Goal: Task Accomplishment & Management: Manage account settings

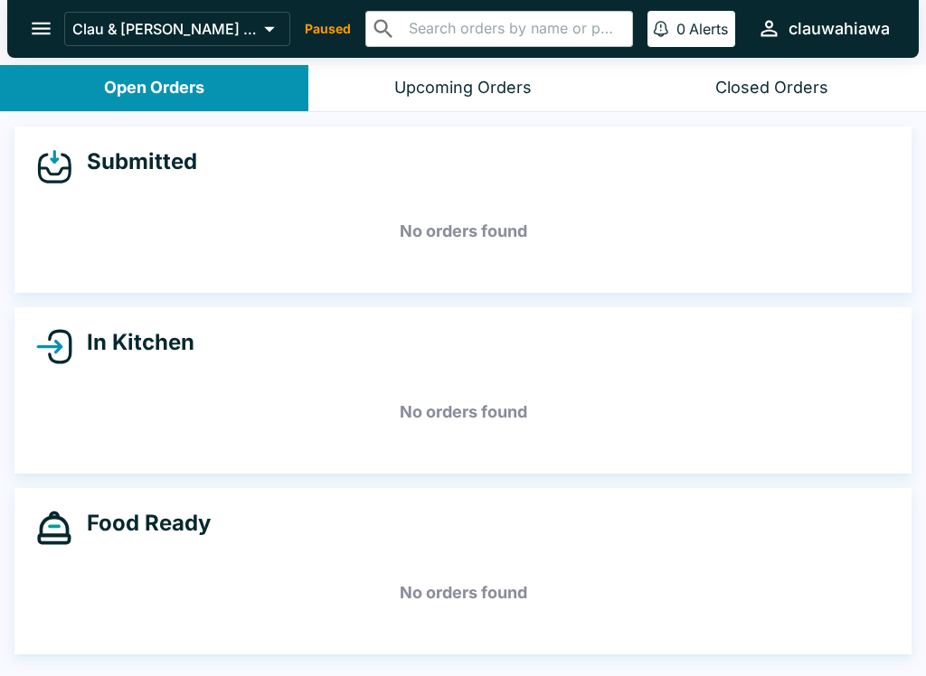
click at [45, 17] on icon "open drawer" at bounding box center [41, 28] width 24 height 24
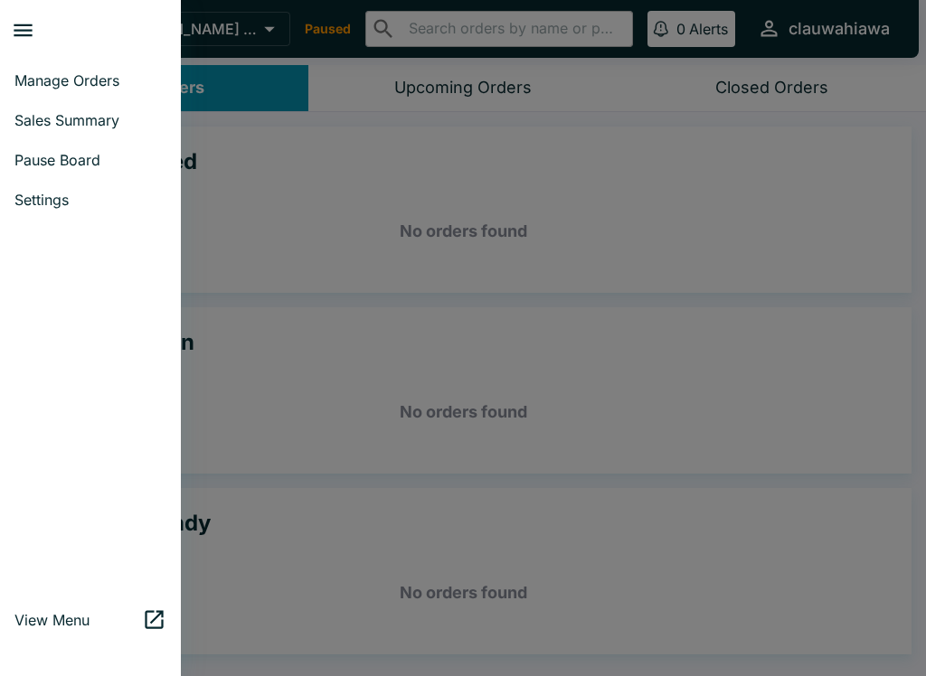
click at [91, 167] on span "Pause Board" at bounding box center [90, 160] width 152 height 18
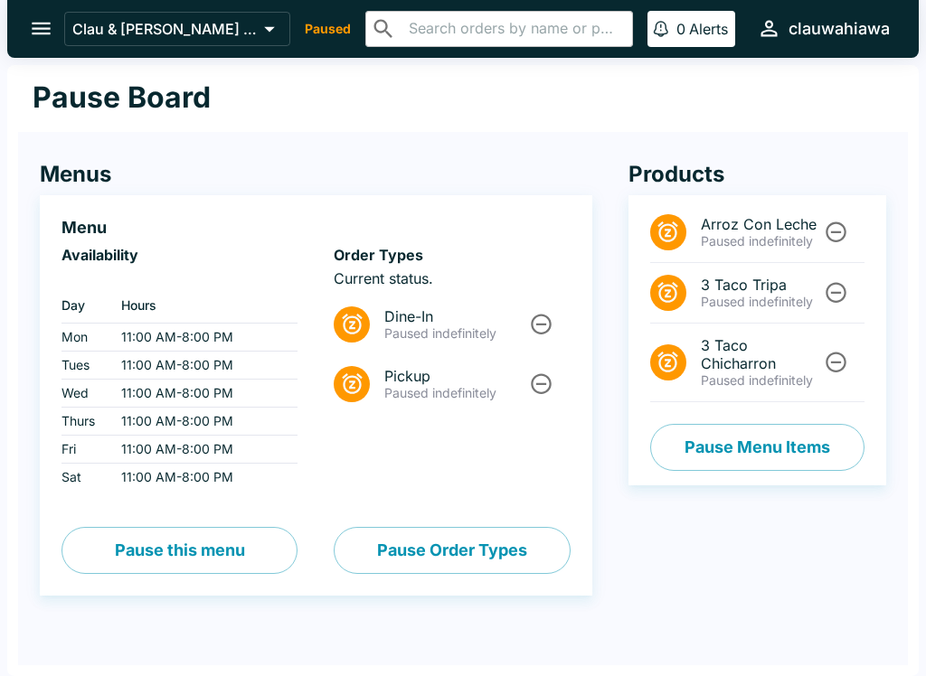
click at [501, 322] on span "Dine-In" at bounding box center [455, 316] width 142 height 18
click at [532, 331] on icon "Unpause" at bounding box center [541, 324] width 24 height 24
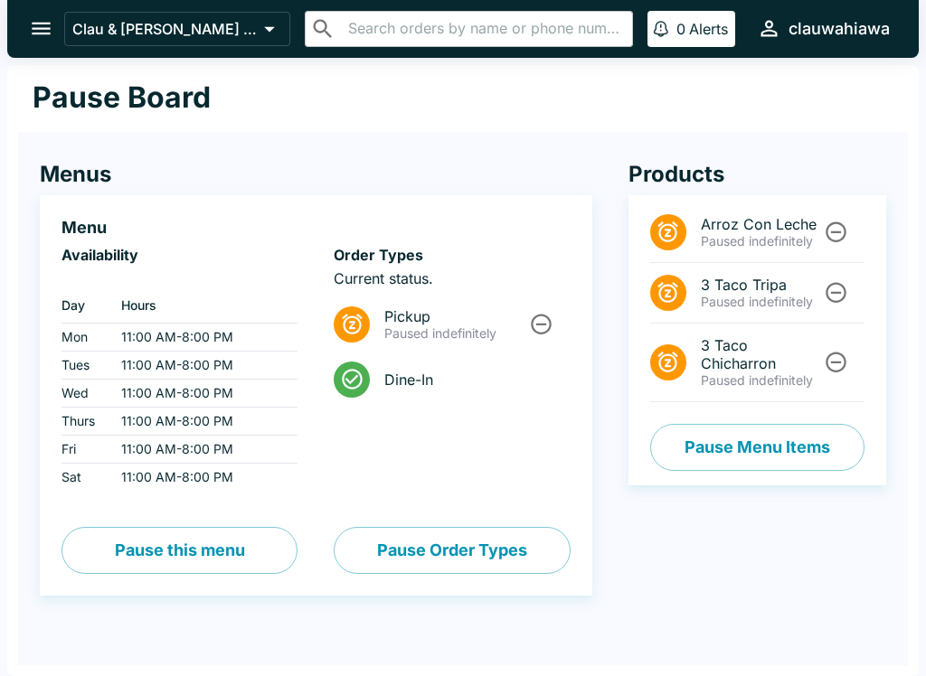
click at [541, 320] on icon "Unpause" at bounding box center [541, 324] width 24 height 24
click at [29, 33] on icon "open drawer" at bounding box center [41, 28] width 24 height 24
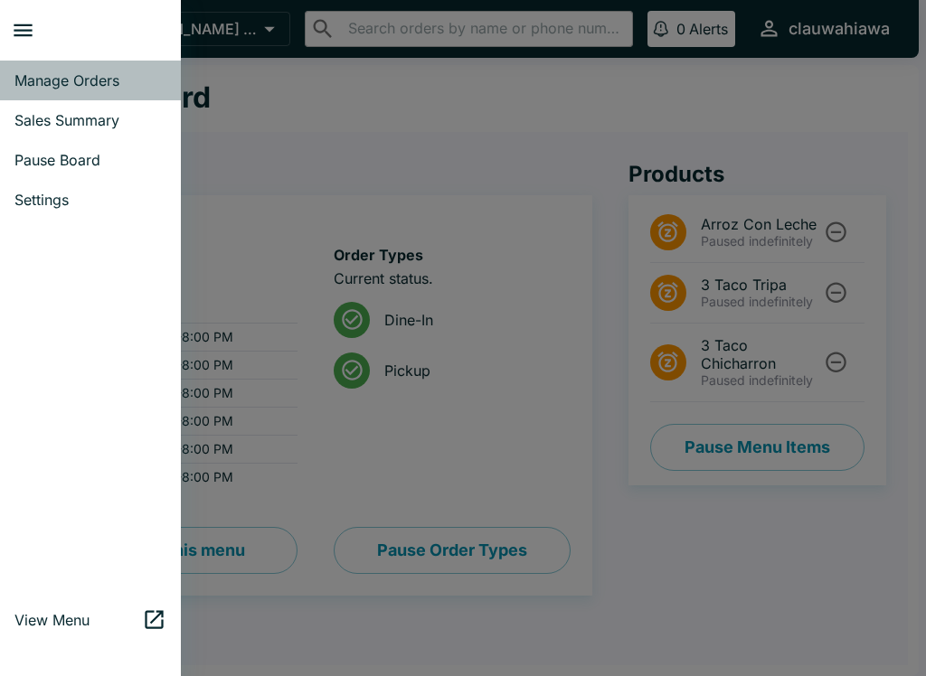
click at [84, 75] on span "Manage Orders" at bounding box center [90, 80] width 152 height 18
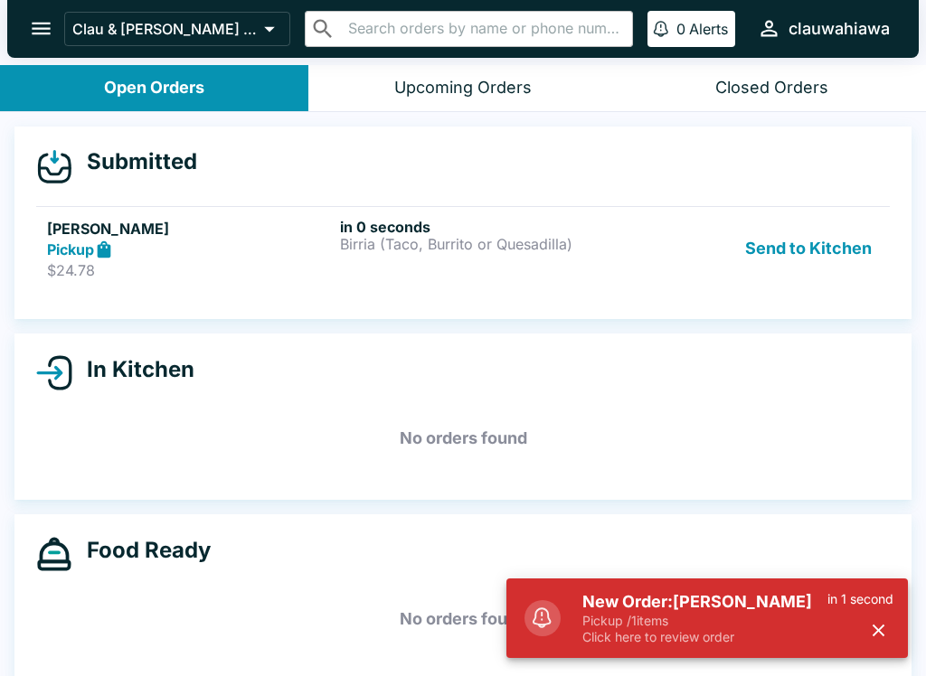
click at [141, 254] on div "Pickup" at bounding box center [190, 250] width 286 height 21
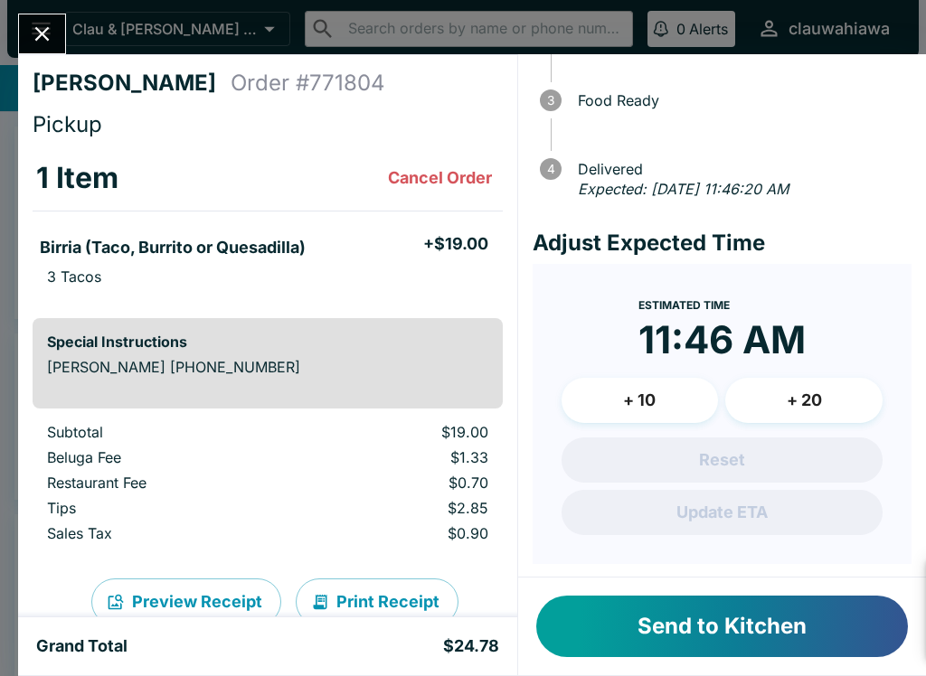
scroll to position [156, 0]
click at [813, 627] on button "Send to Kitchen" at bounding box center [722, 626] width 372 height 61
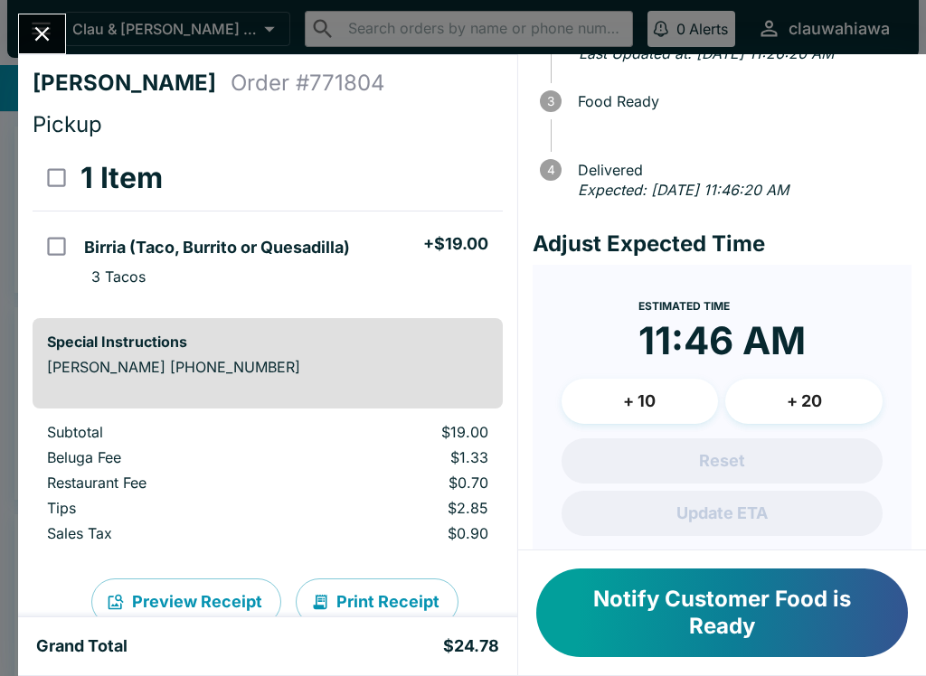
click at [56, 45] on button "Close" at bounding box center [42, 33] width 46 height 39
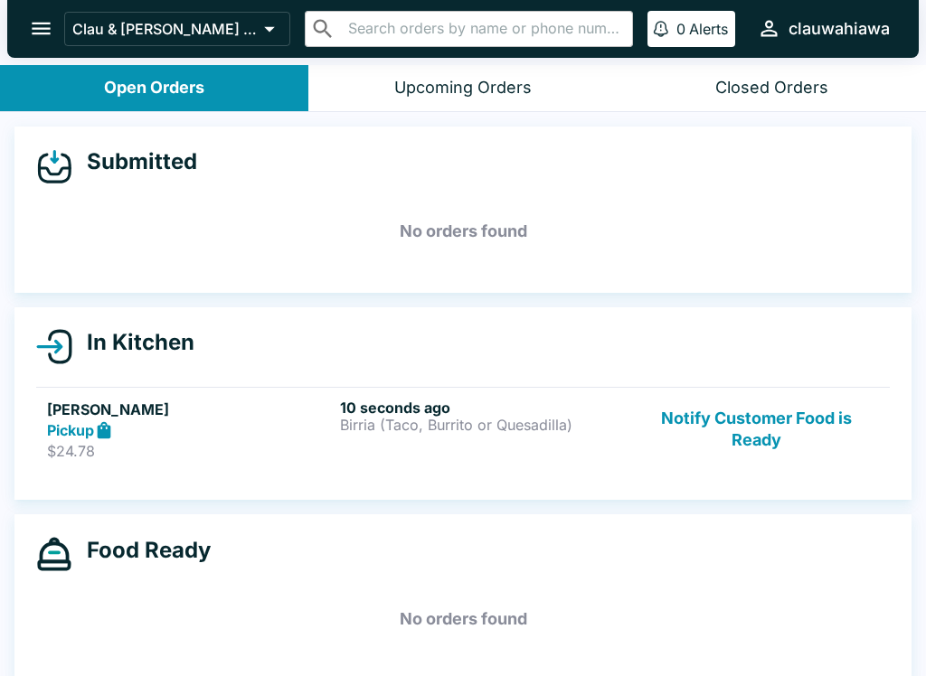
click at [498, 469] on link "[PERSON_NAME] Pickup $24.78 10 seconds ago Birria (Taco, Burrito or Quesadilla)…" at bounding box center [462, 429] width 853 height 85
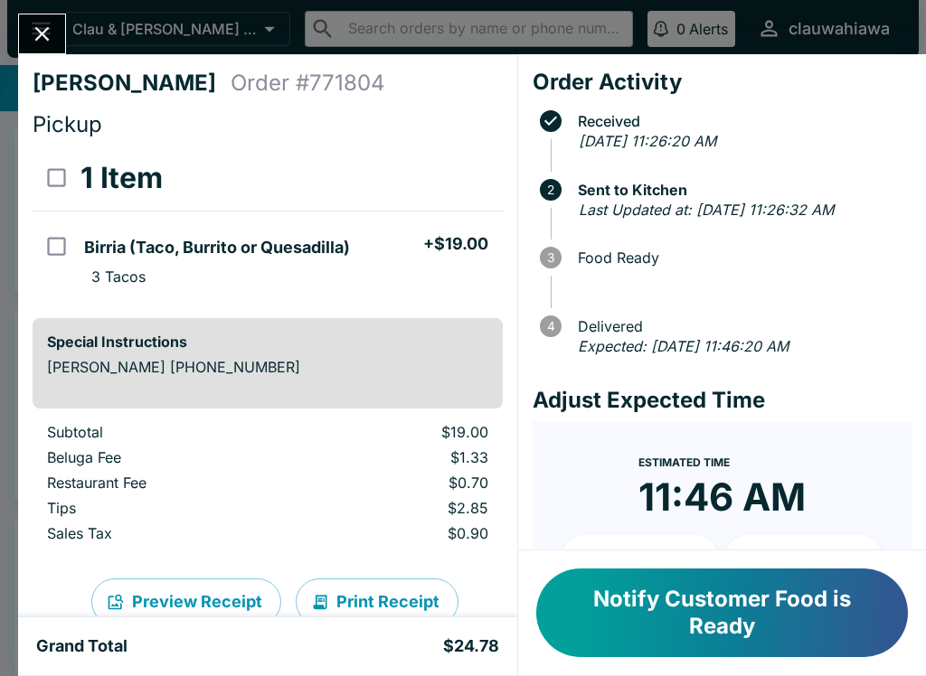
click at [367, 585] on button "Print Receipt" at bounding box center [377, 602] width 163 height 47
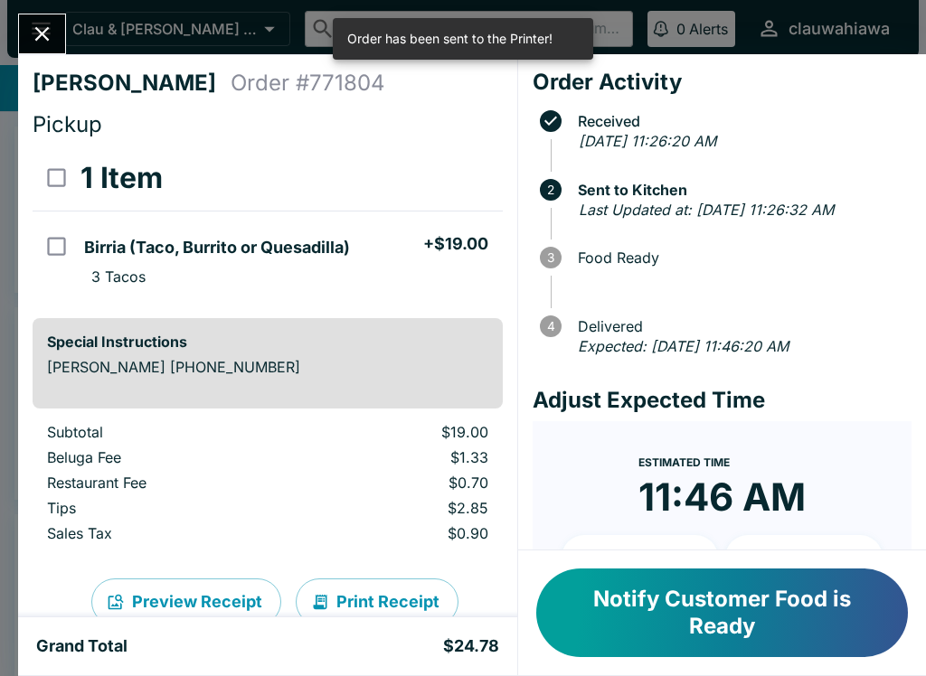
click at [50, 39] on icon "Close" at bounding box center [42, 34] width 24 height 24
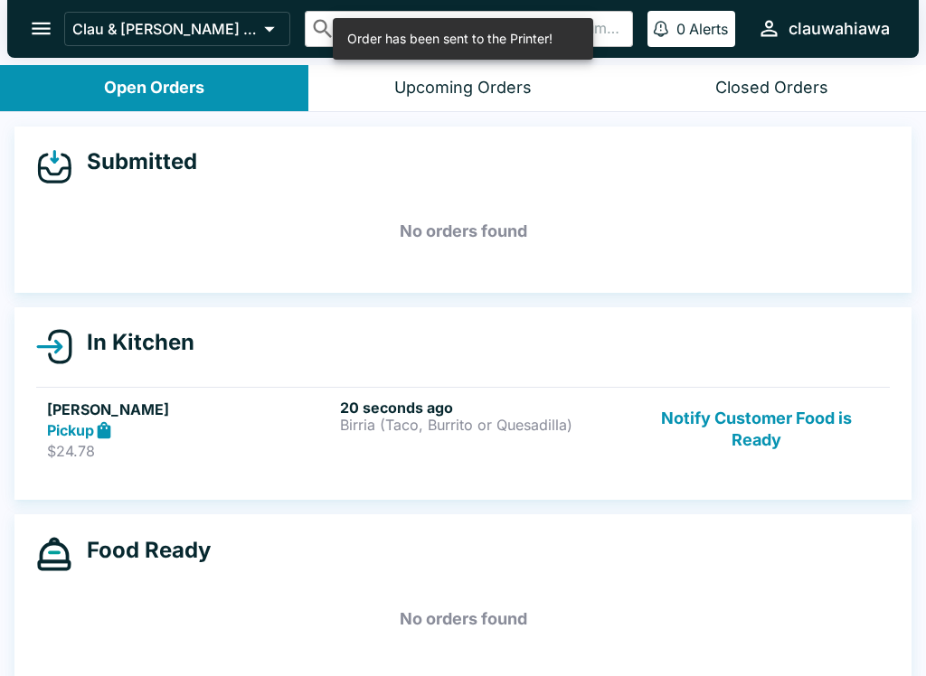
click at [44, 33] on icon "open drawer" at bounding box center [41, 28] width 24 height 24
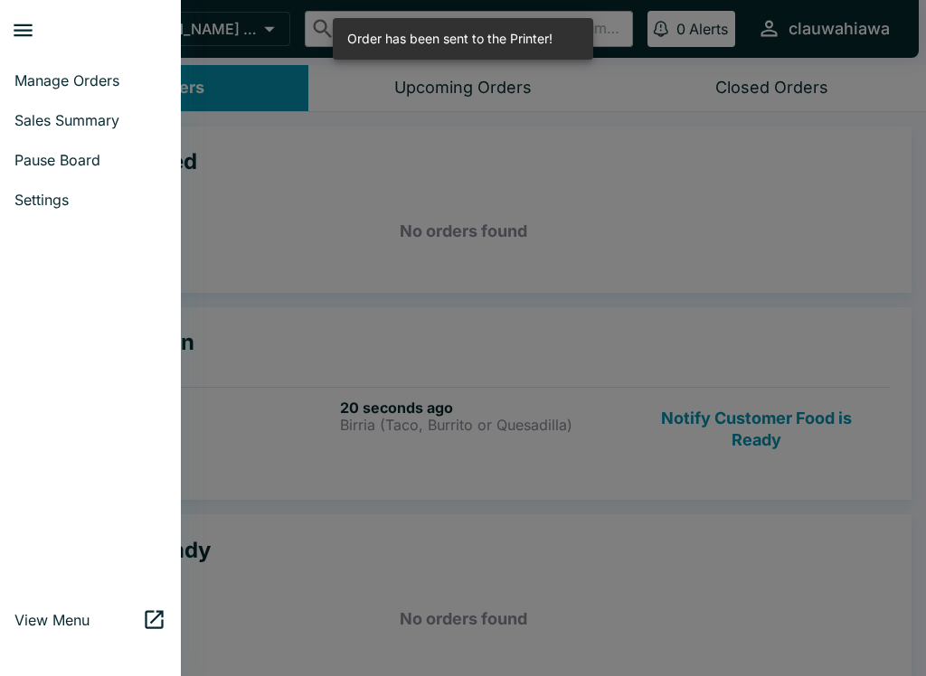
click at [103, 190] on link "Settings" at bounding box center [90, 200] width 181 height 40
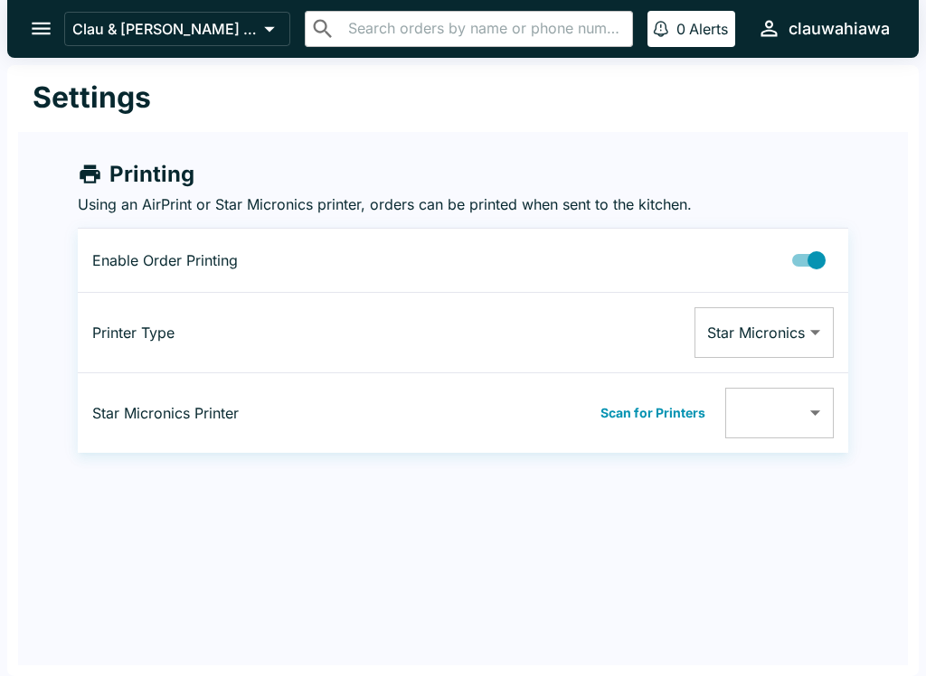
click at [796, 415] on body "Clau & [PERSON_NAME] Cocina - Wahiawa ​ ​ 0 Alerts clauwahiawa Settings Printin…" at bounding box center [463, 338] width 926 height 676
click at [690, 406] on div at bounding box center [463, 338] width 926 height 676
click at [798, 325] on body "Clau & [PERSON_NAME] Cocina - Wahiawa ​ ​ 0 Alerts clauwahiawa Settings Printin…" at bounding box center [463, 338] width 926 height 676
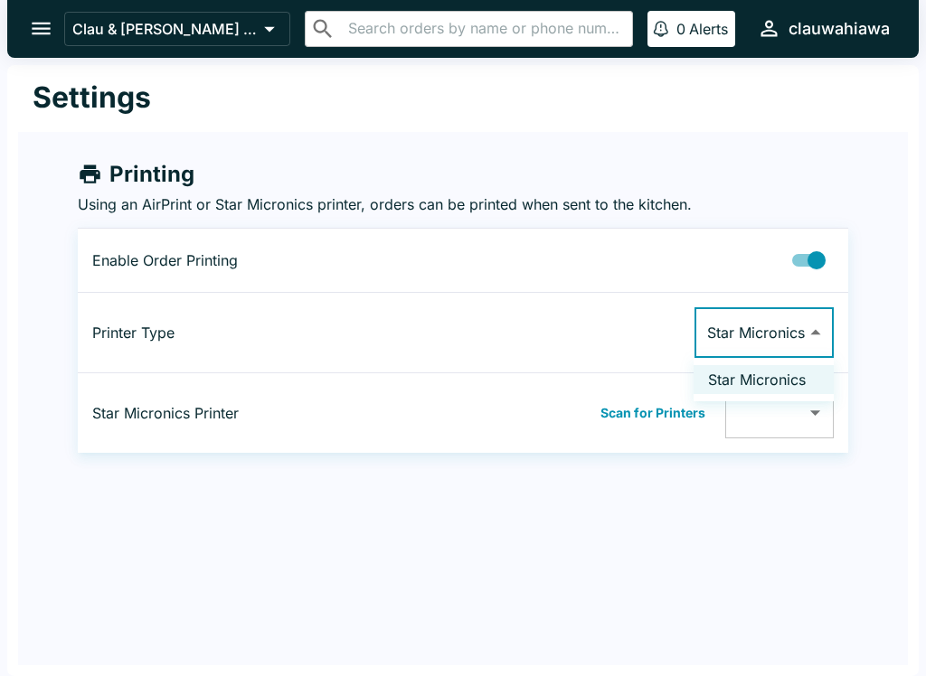
click at [779, 381] on li "Star Micronics" at bounding box center [763, 379] width 140 height 29
click at [658, 410] on button "Scan for Printers" at bounding box center [653, 413] width 116 height 27
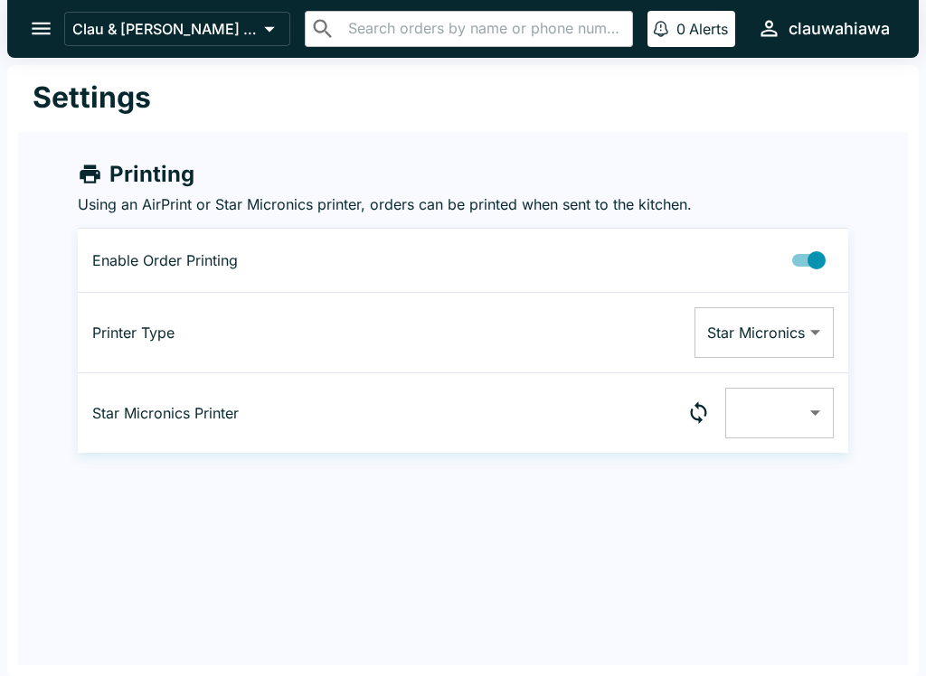
click at [582, 400] on div "​ ​" at bounding box center [647, 413] width 372 height 51
click at [611, 409] on div "​ ​" at bounding box center [647, 413] width 372 height 51
click at [800, 417] on body "Clau & [PERSON_NAME] Cocina - Wahiawa ​ ​ 0 Alerts clauwahiawa Settings Printin…" at bounding box center [463, 338] width 926 height 676
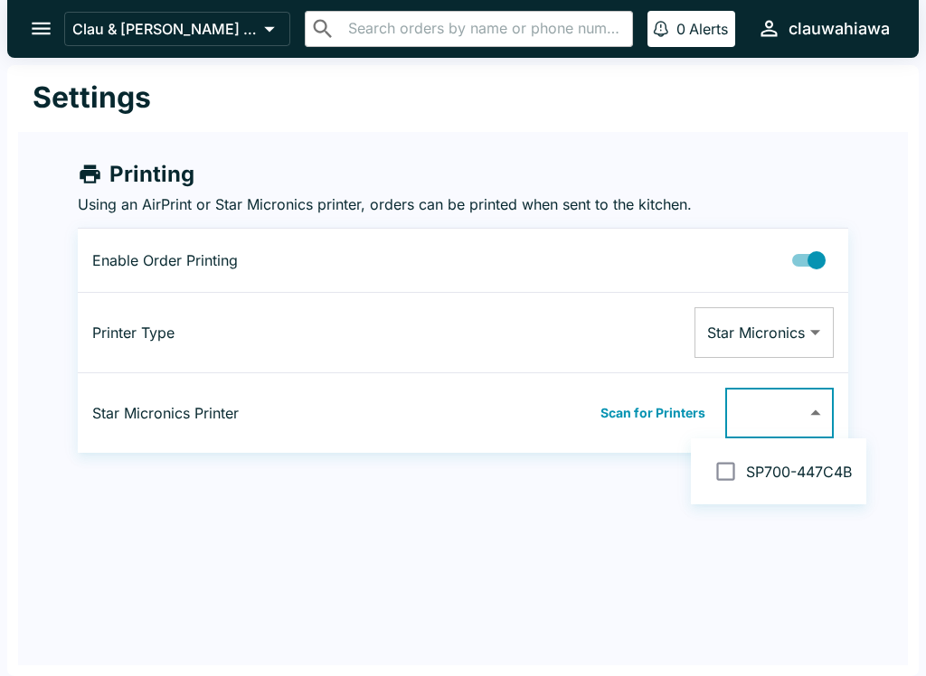
click at [759, 484] on li "SP700-447C4B" at bounding box center [778, 472] width 175 height 52
type input "001162447C4B"
checkbox input "true"
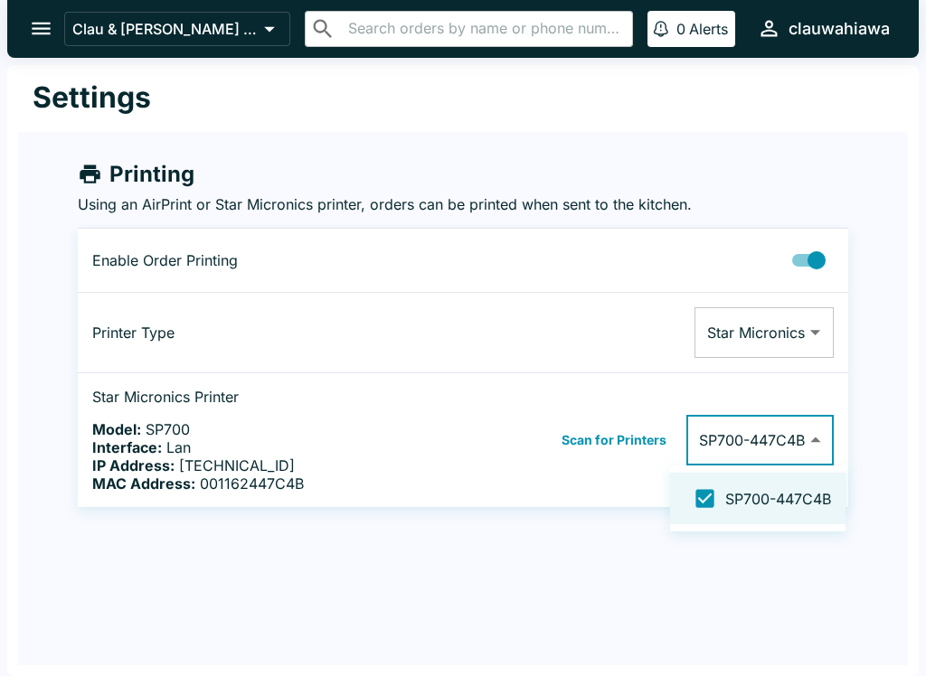
click at [584, 551] on div at bounding box center [463, 338] width 926 height 676
click at [210, 205] on p "Using an AirPrint or Star Micronics printer, orders can be printed when sent to…" at bounding box center [463, 204] width 770 height 18
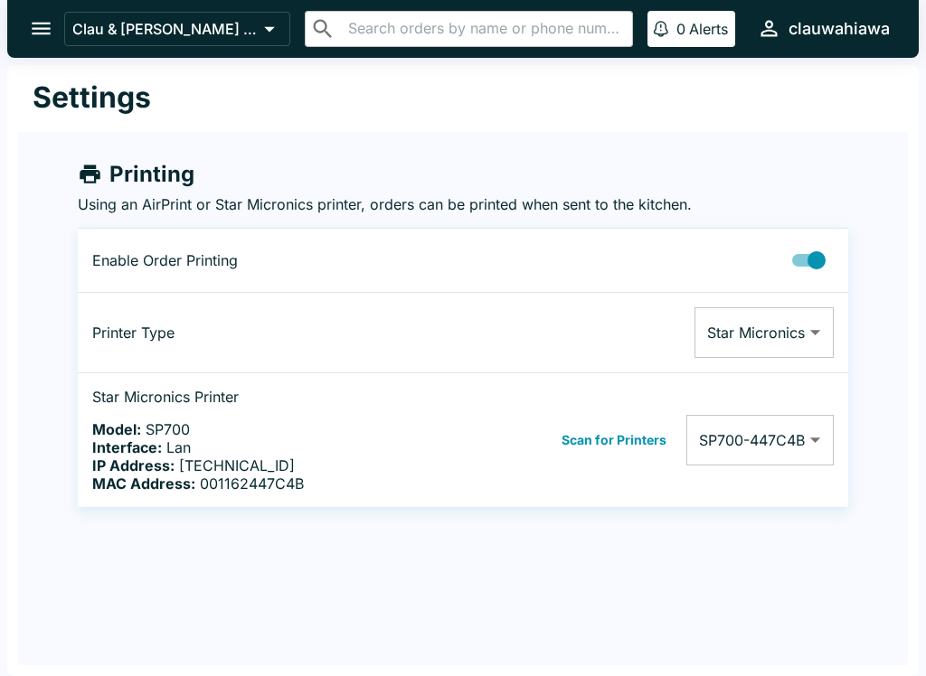
click at [39, 26] on icon "open drawer" at bounding box center [41, 28] width 24 height 24
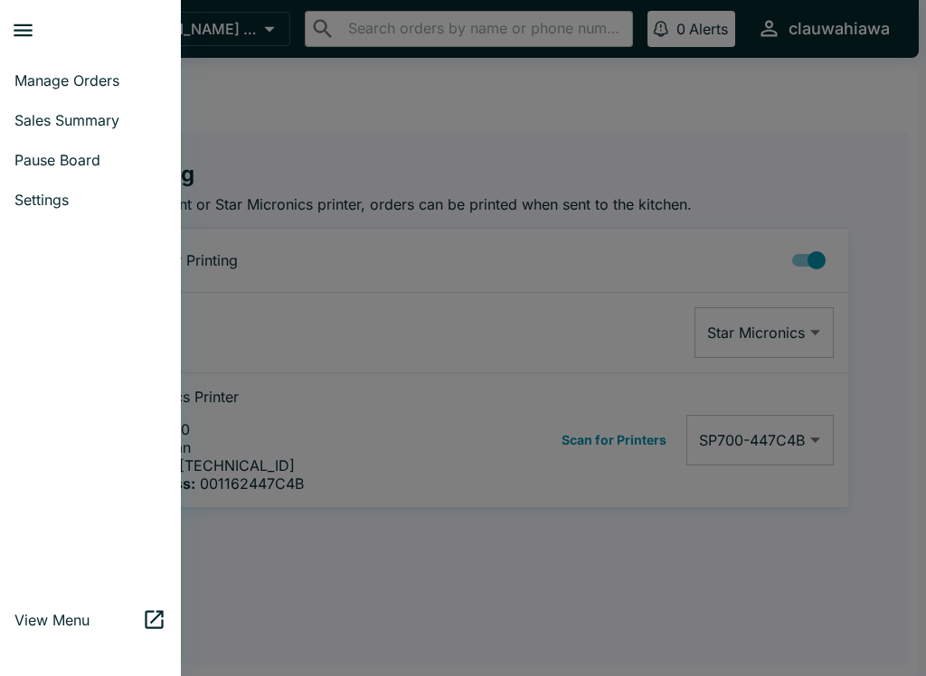
click at [121, 82] on span "Manage Orders" at bounding box center [90, 80] width 152 height 18
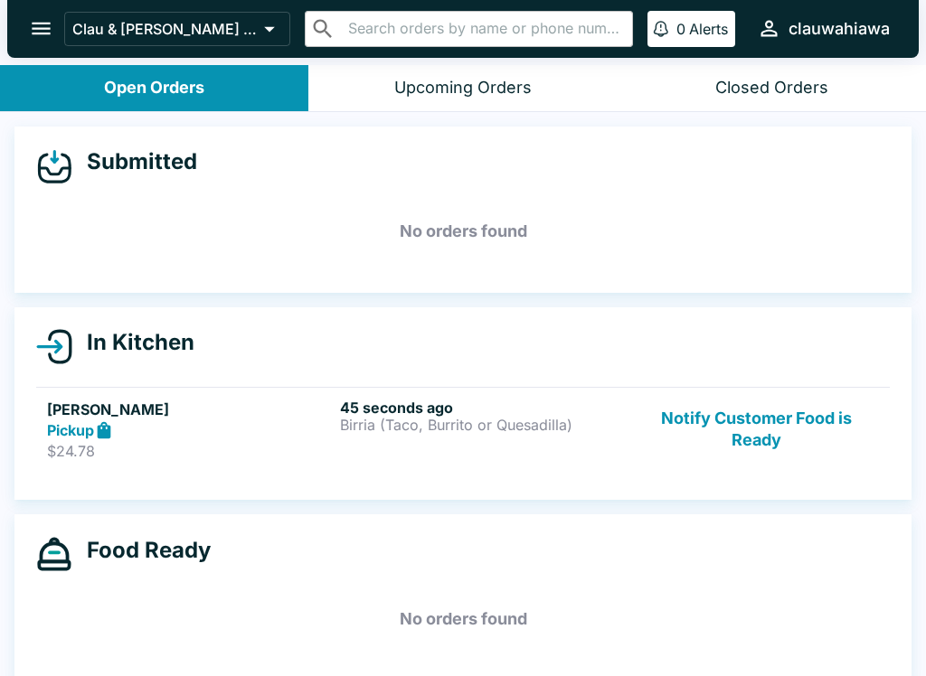
click at [504, 457] on div "45 seconds ago Birria (Taco, Burrito or Quesadilla)" at bounding box center [483, 430] width 286 height 62
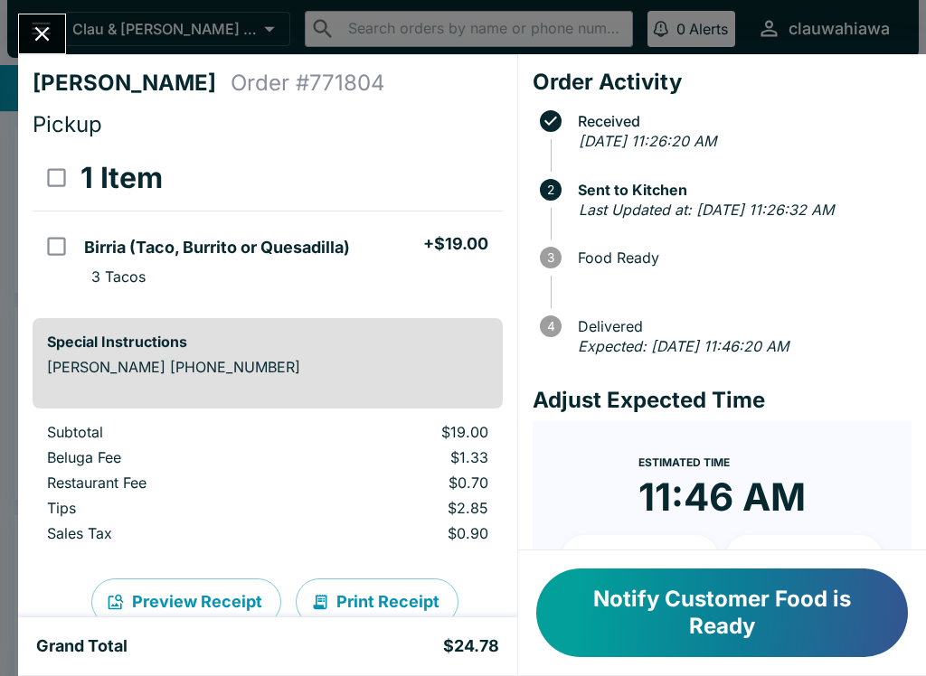
click at [391, 581] on button "Print Receipt" at bounding box center [377, 602] width 163 height 47
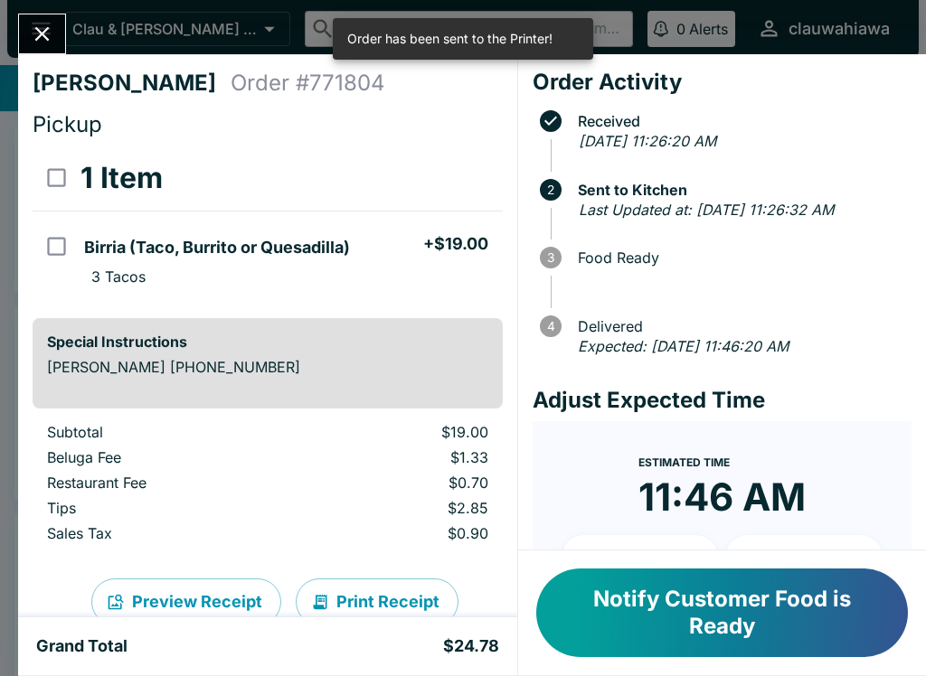
click at [36, 43] on icon "Close" at bounding box center [42, 34] width 24 height 24
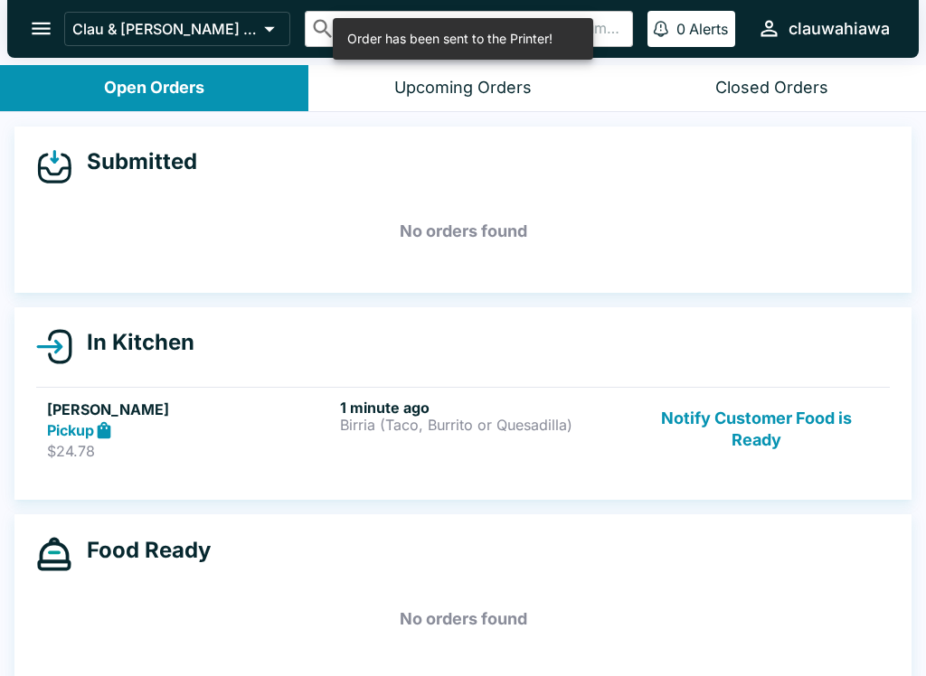
click at [50, 35] on icon "open drawer" at bounding box center [41, 28] width 24 height 24
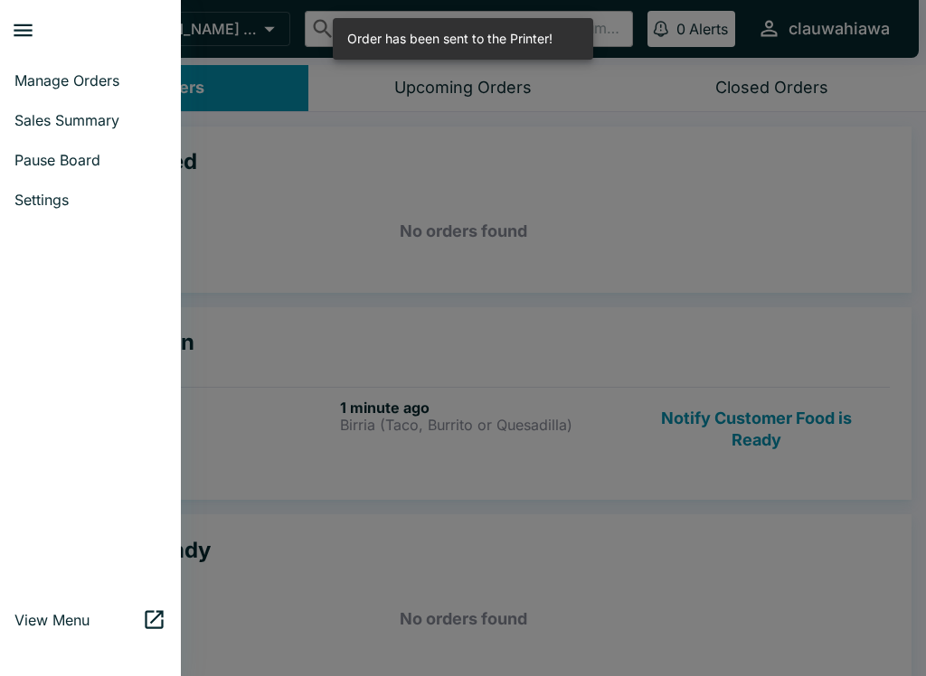
click at [317, 193] on div at bounding box center [463, 338] width 926 height 676
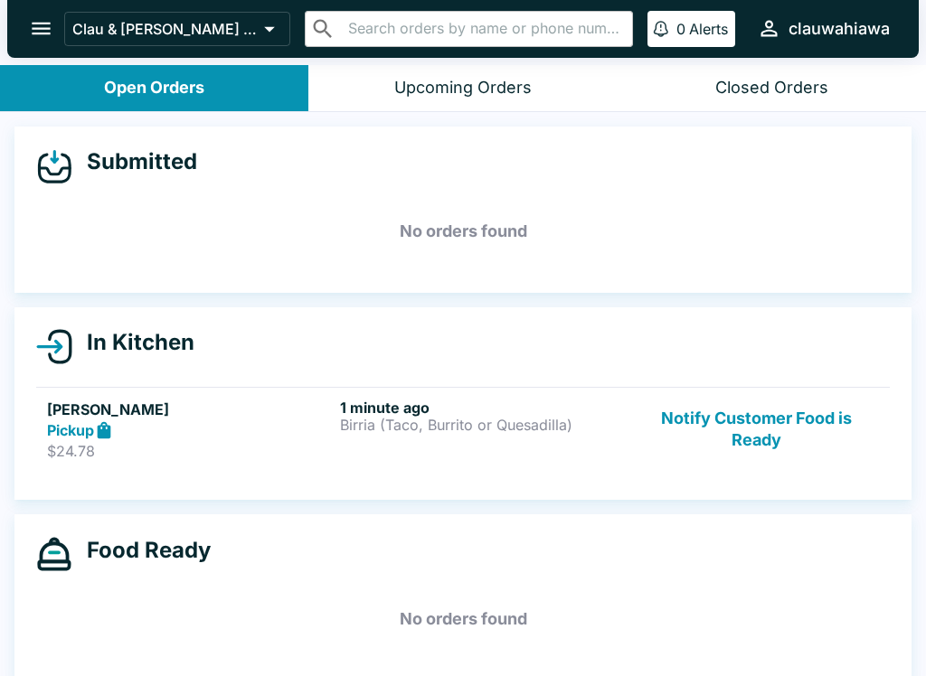
click at [74, 427] on strong "Pickup" at bounding box center [70, 430] width 47 height 18
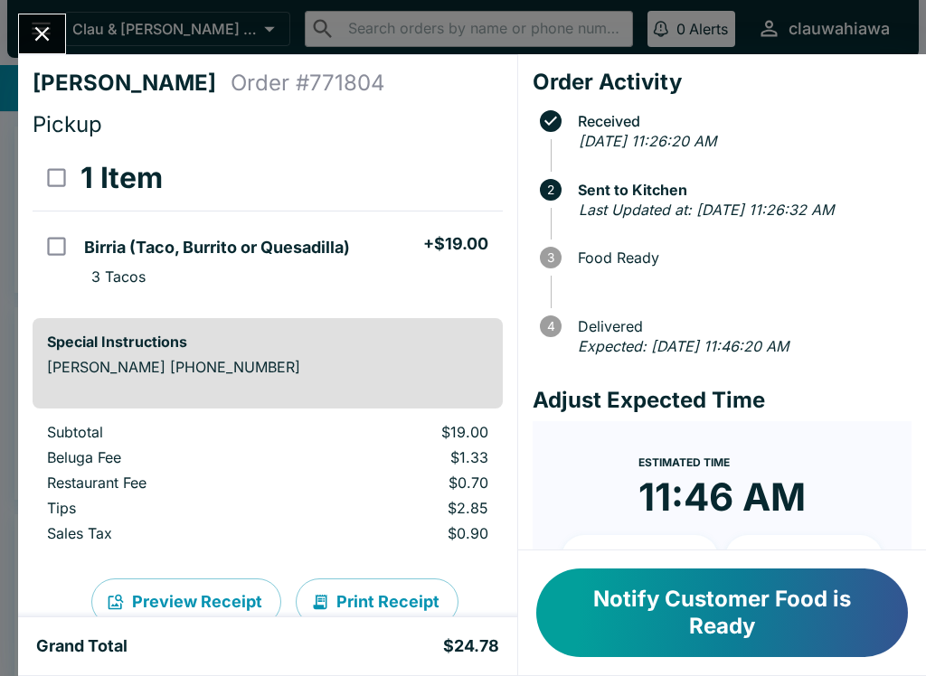
click at [739, 619] on button "Notify Customer Food is Ready" at bounding box center [722, 613] width 372 height 89
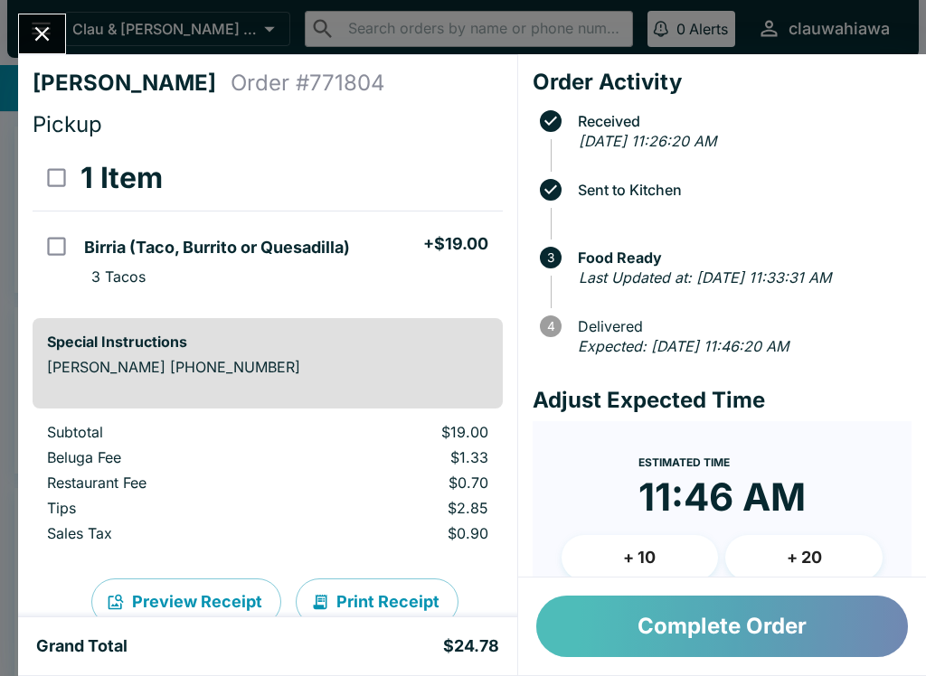
click at [737, 639] on button "Complete Order" at bounding box center [722, 626] width 372 height 61
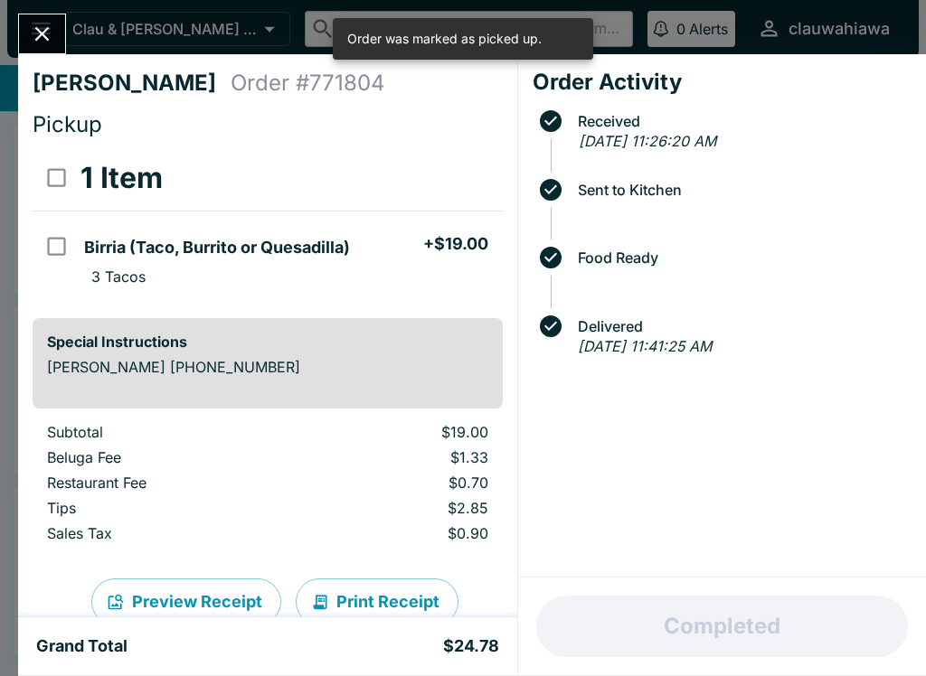
click at [51, 51] on button "Close" at bounding box center [42, 33] width 46 height 39
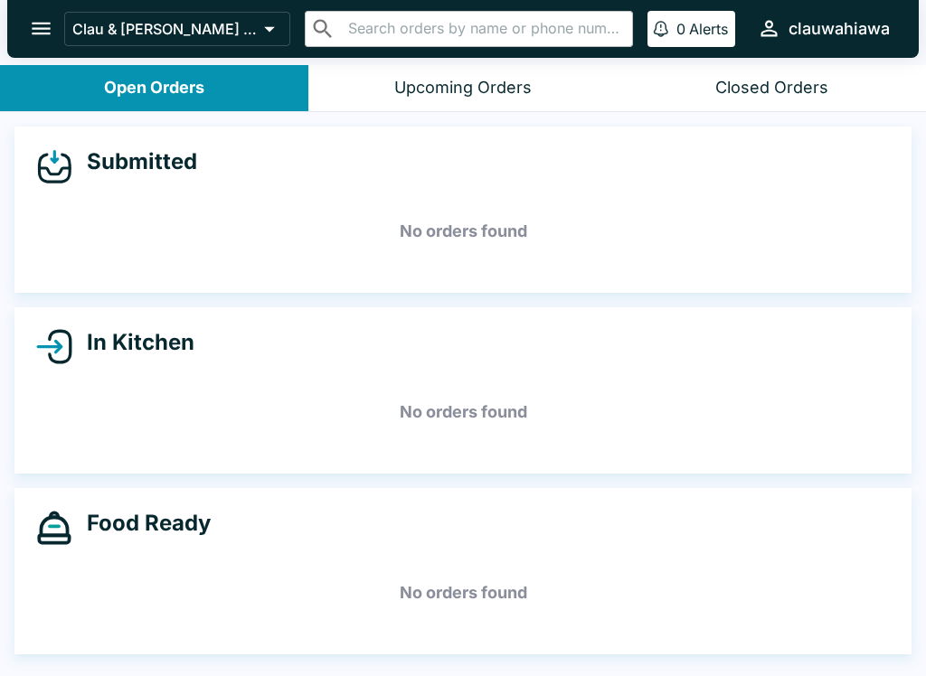
click at [185, 109] on button "Open Orders" at bounding box center [154, 88] width 308 height 46
click at [454, 83] on div "Upcoming Orders" at bounding box center [462, 88] width 137 height 21
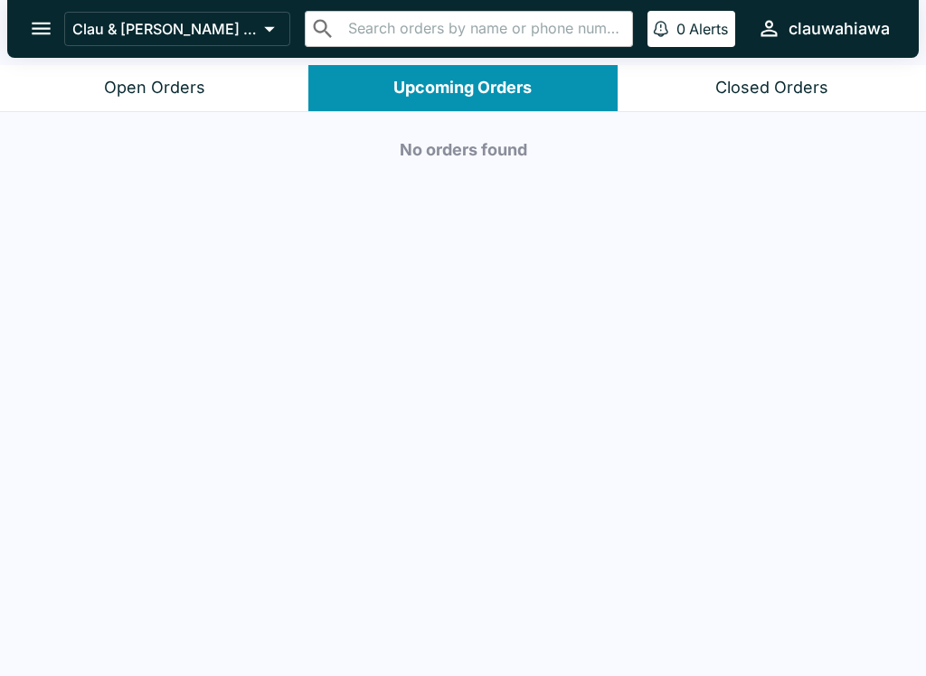
click at [767, 78] on div "Closed Orders" at bounding box center [771, 88] width 113 height 21
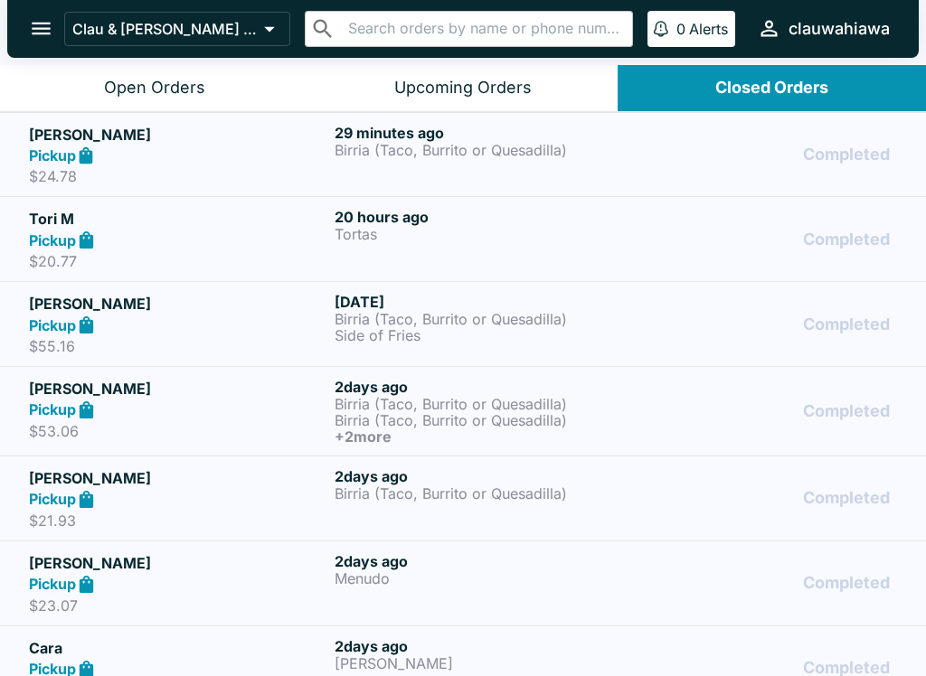
click at [168, 108] on button "Open Orders" at bounding box center [154, 88] width 308 height 46
